Goal: Information Seeking & Learning: Learn about a topic

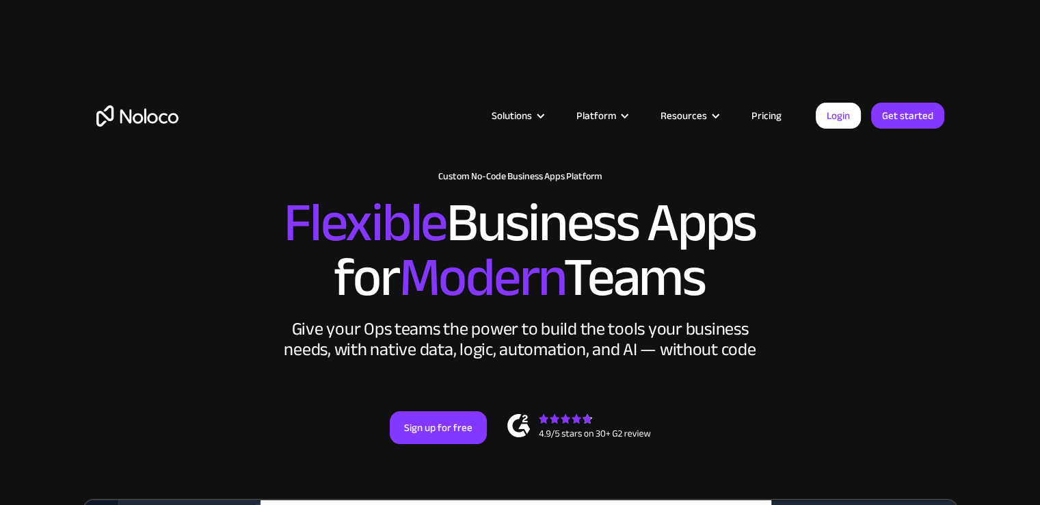
click at [763, 116] on link "Pricing" at bounding box center [767, 116] width 64 height 18
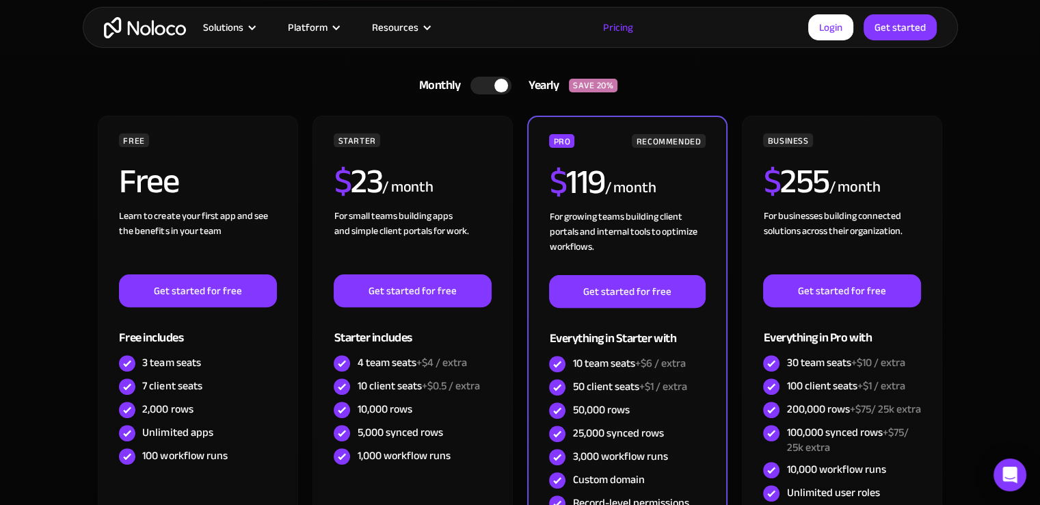
scroll to position [378, 0]
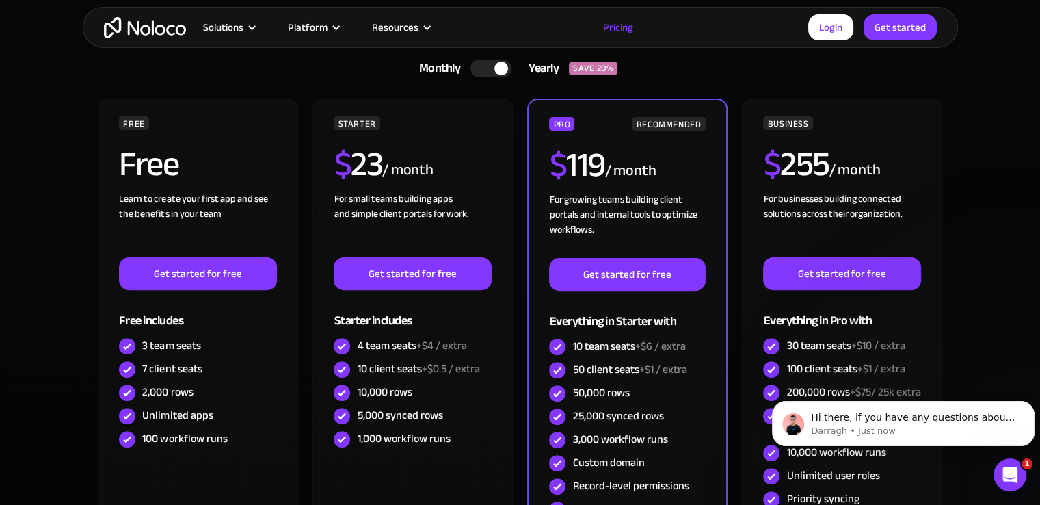
scroll to position [0, 0]
click at [481, 61] on div at bounding box center [491, 69] width 41 height 18
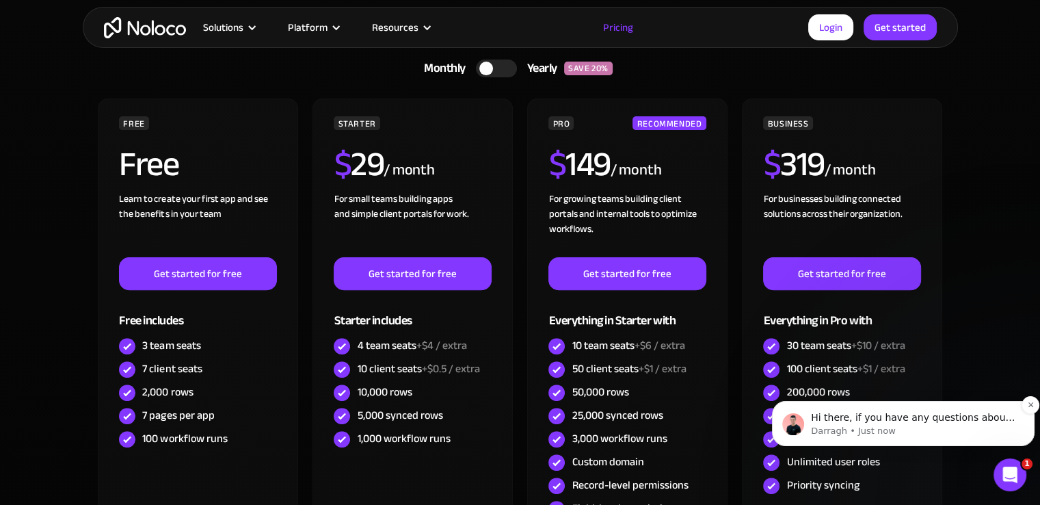
click at [909, 431] on p "Darragh • Just now" at bounding box center [914, 431] width 207 height 12
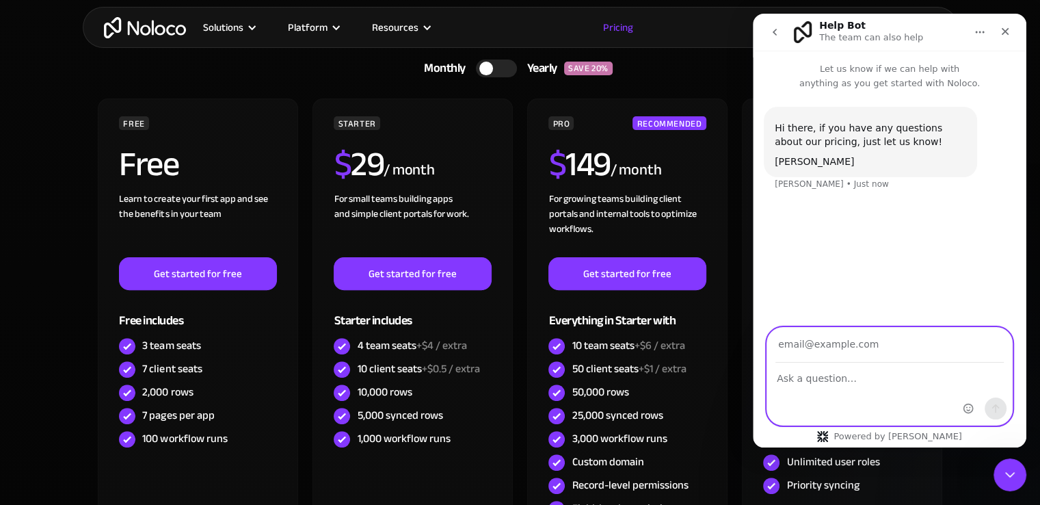
click at [873, 369] on textarea "Ask a question…" at bounding box center [889, 374] width 245 height 23
type textarea "t"
type textarea "h"
type textarea "does the started package mean that"
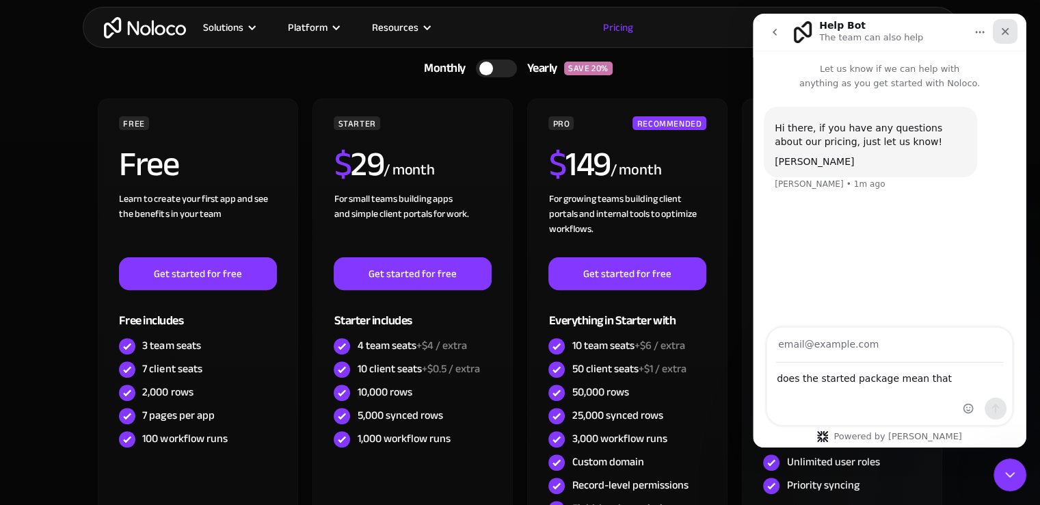
click at [1005, 39] on div "Close" at bounding box center [1005, 31] width 25 height 25
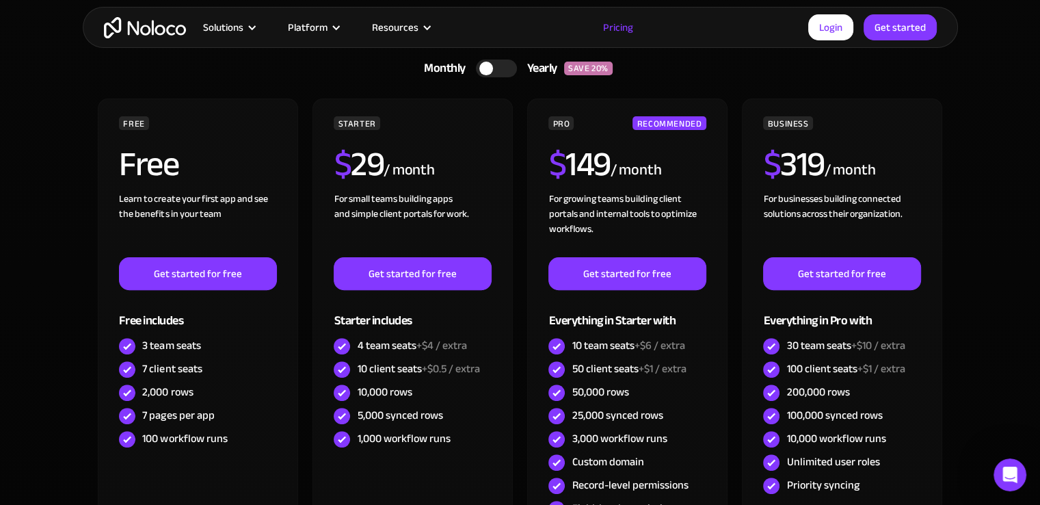
click at [512, 66] on div at bounding box center [496, 69] width 41 height 18
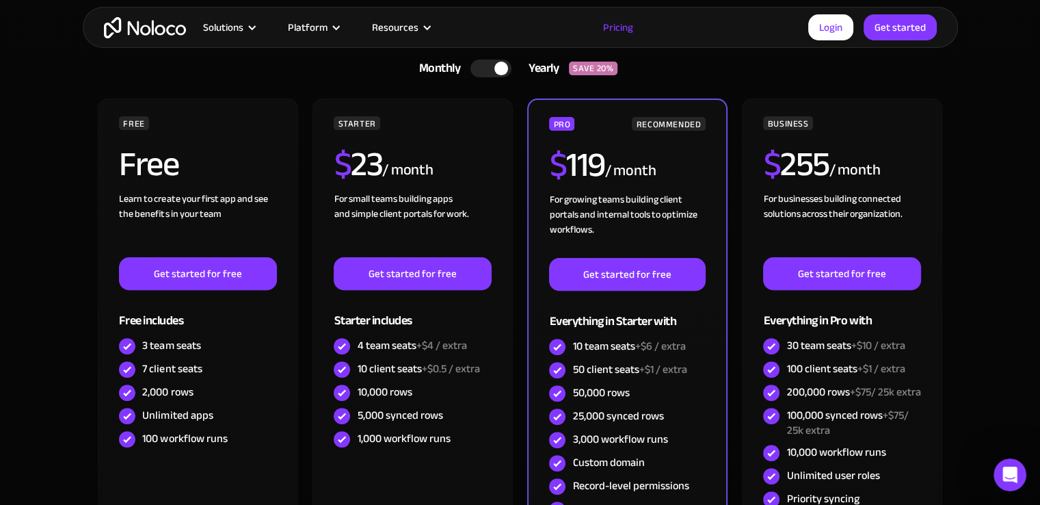
click at [473, 66] on div at bounding box center [491, 69] width 41 height 18
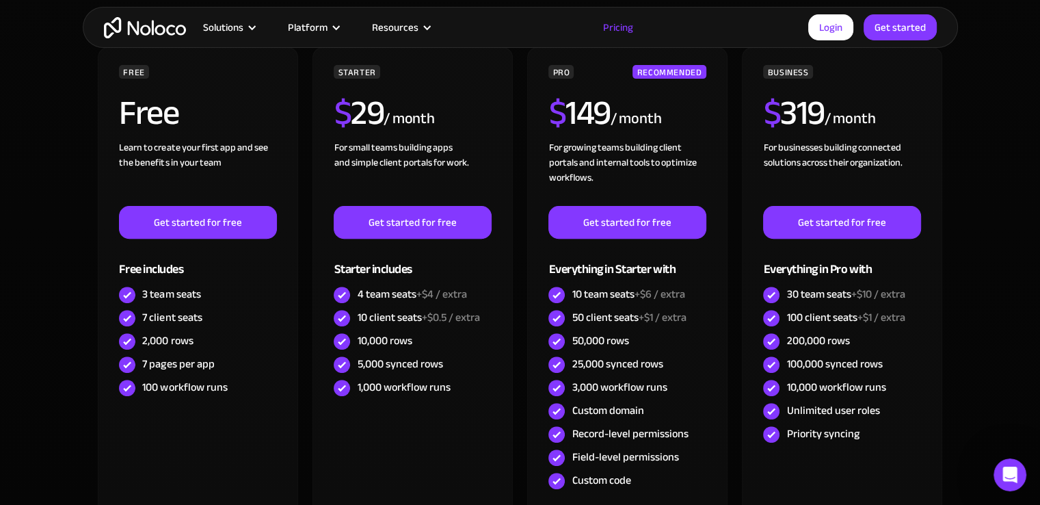
scroll to position [456, 0]
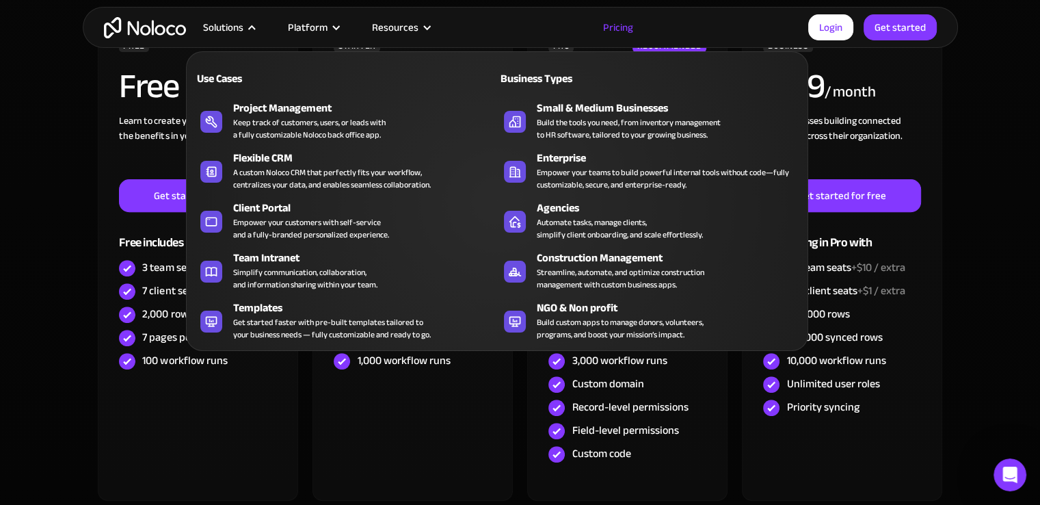
click at [227, 23] on div "Solutions" at bounding box center [223, 27] width 40 height 18
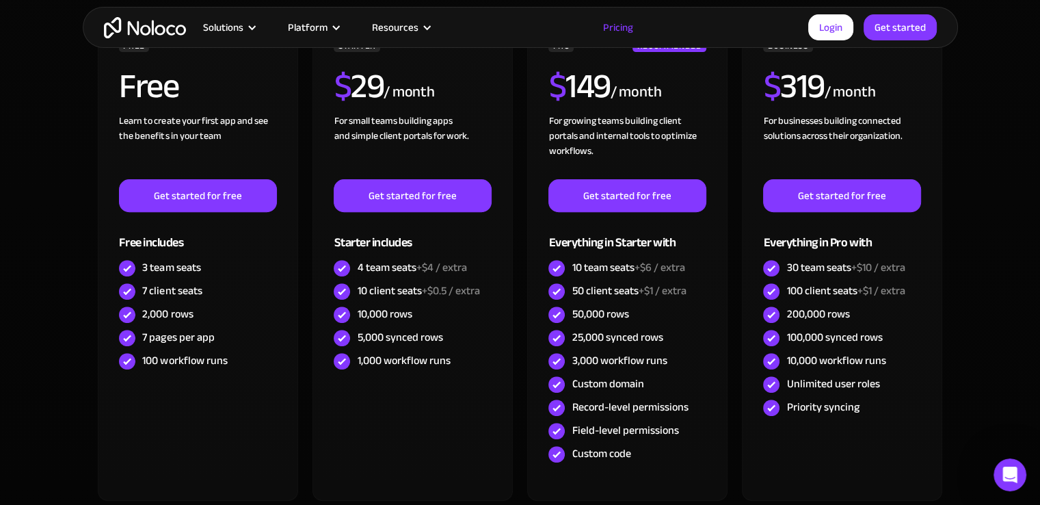
click at [227, 23] on div "Solutions" at bounding box center [223, 27] width 40 height 18
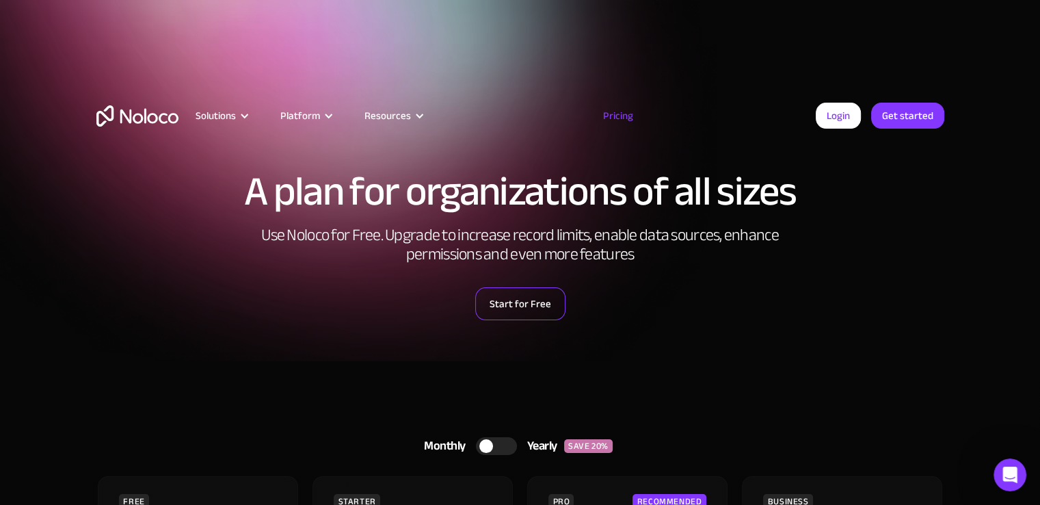
click at [531, 304] on link "Start for Free" at bounding box center [520, 303] width 90 height 33
